Goal: Check status: Check status

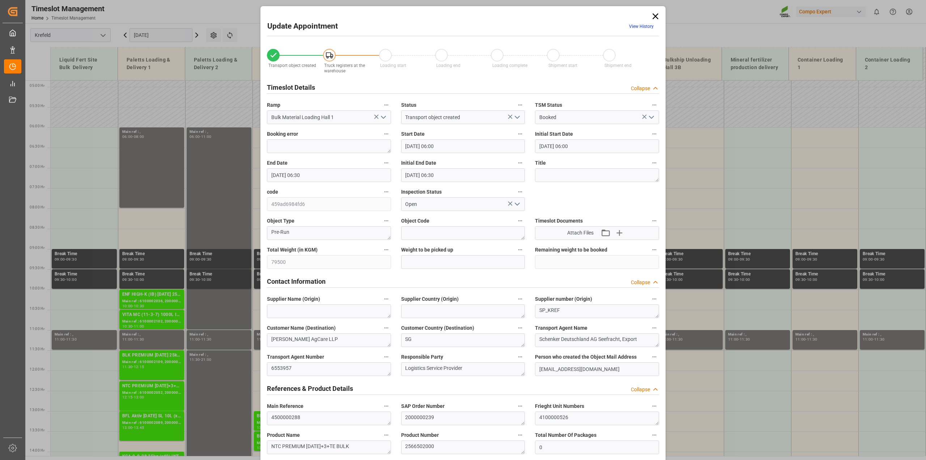
drag, startPoint x: 655, startPoint y: 15, endPoint x: 628, endPoint y: 27, distance: 29.6
click at [655, 15] on icon at bounding box center [656, 16] width 6 height 6
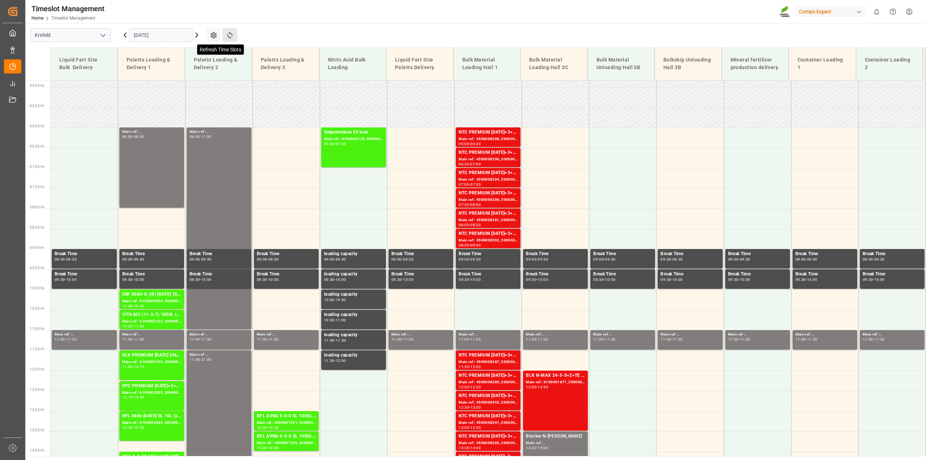
click at [233, 37] on icon at bounding box center [230, 35] width 8 height 8
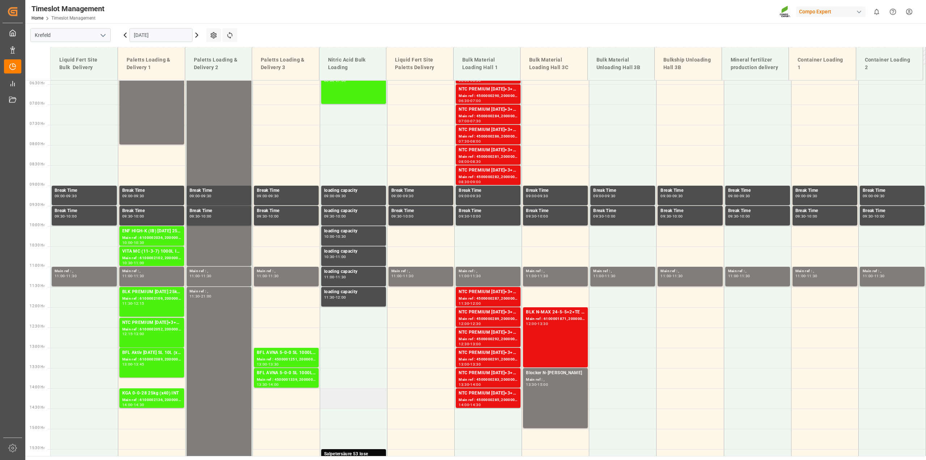
scroll to position [187, 0]
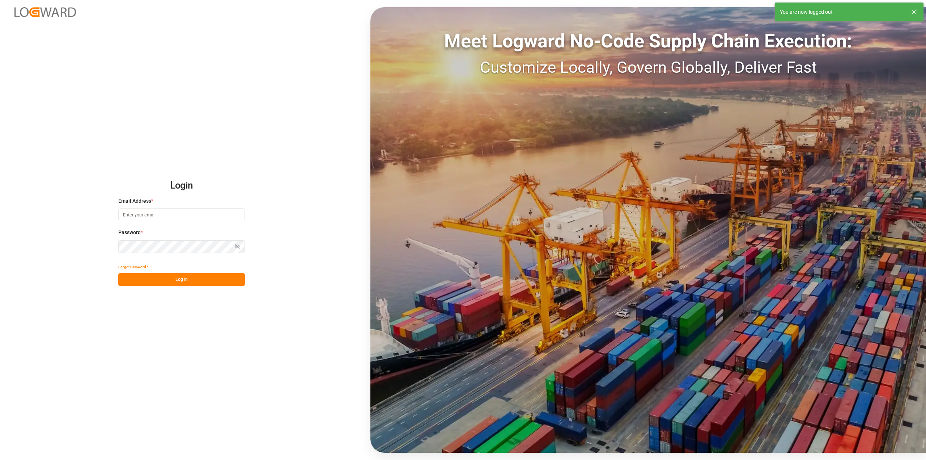
click at [149, 216] on input at bounding box center [181, 214] width 127 height 13
type input "[PERSON_NAME][EMAIL_ADDRESS][PERSON_NAME][DOMAIN_NAME]"
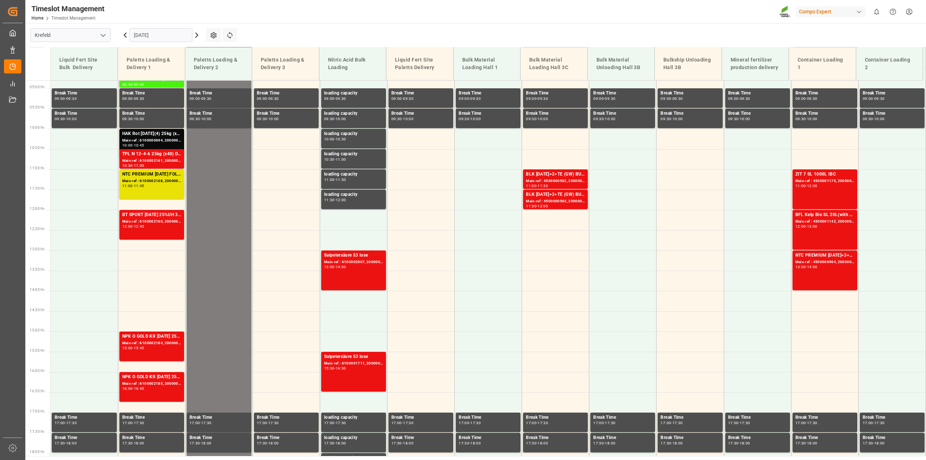
scroll to position [368, 0]
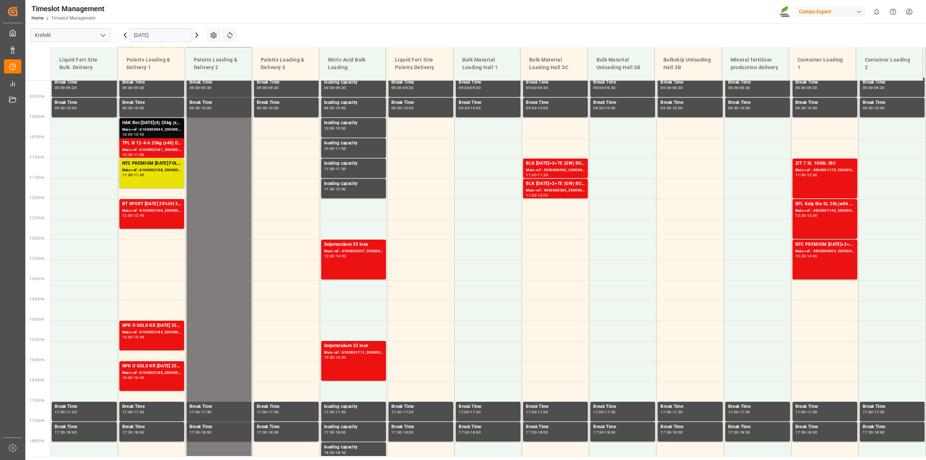
click at [125, 35] on icon at bounding box center [125, 35] width 9 height 9
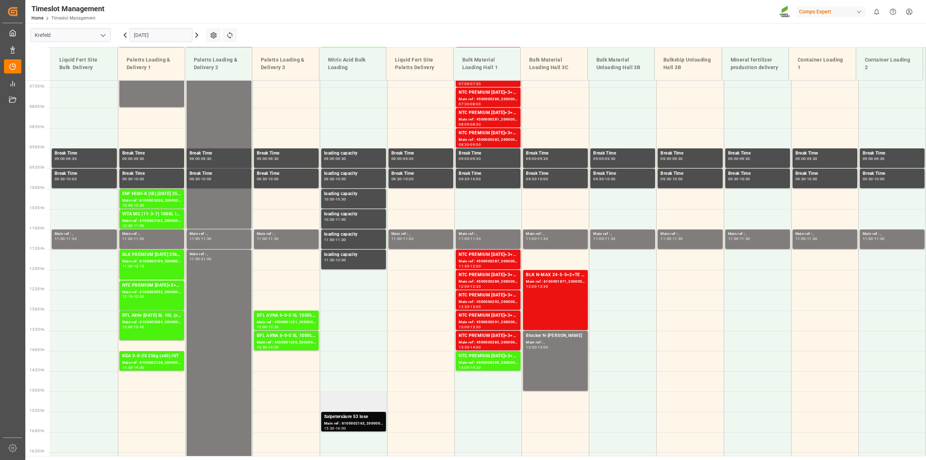
scroll to position [187, 0]
